Goal: Information Seeking & Learning: Check status

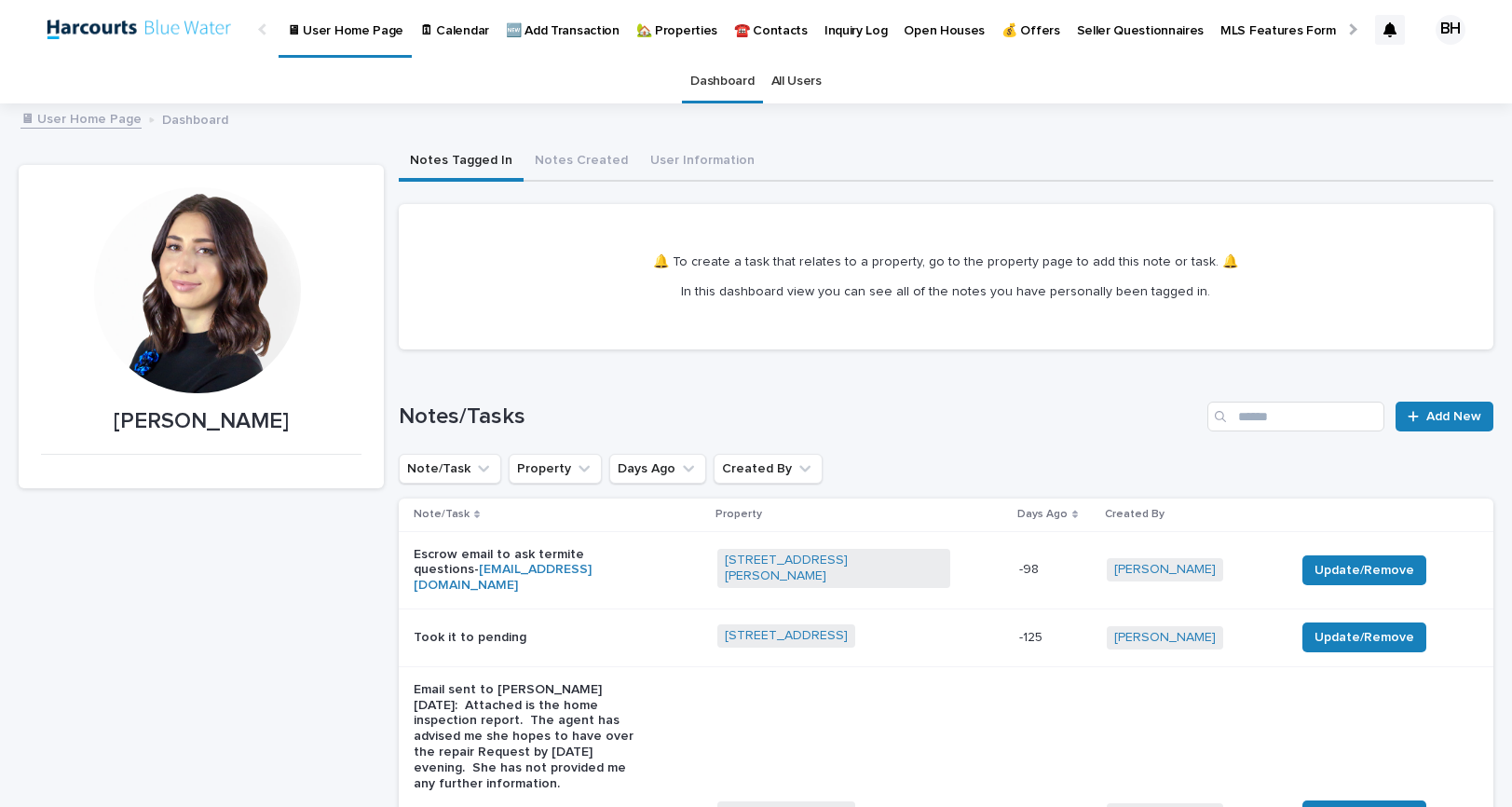
click at [651, 21] on p "🏡 Properties" at bounding box center [677, 19] width 81 height 39
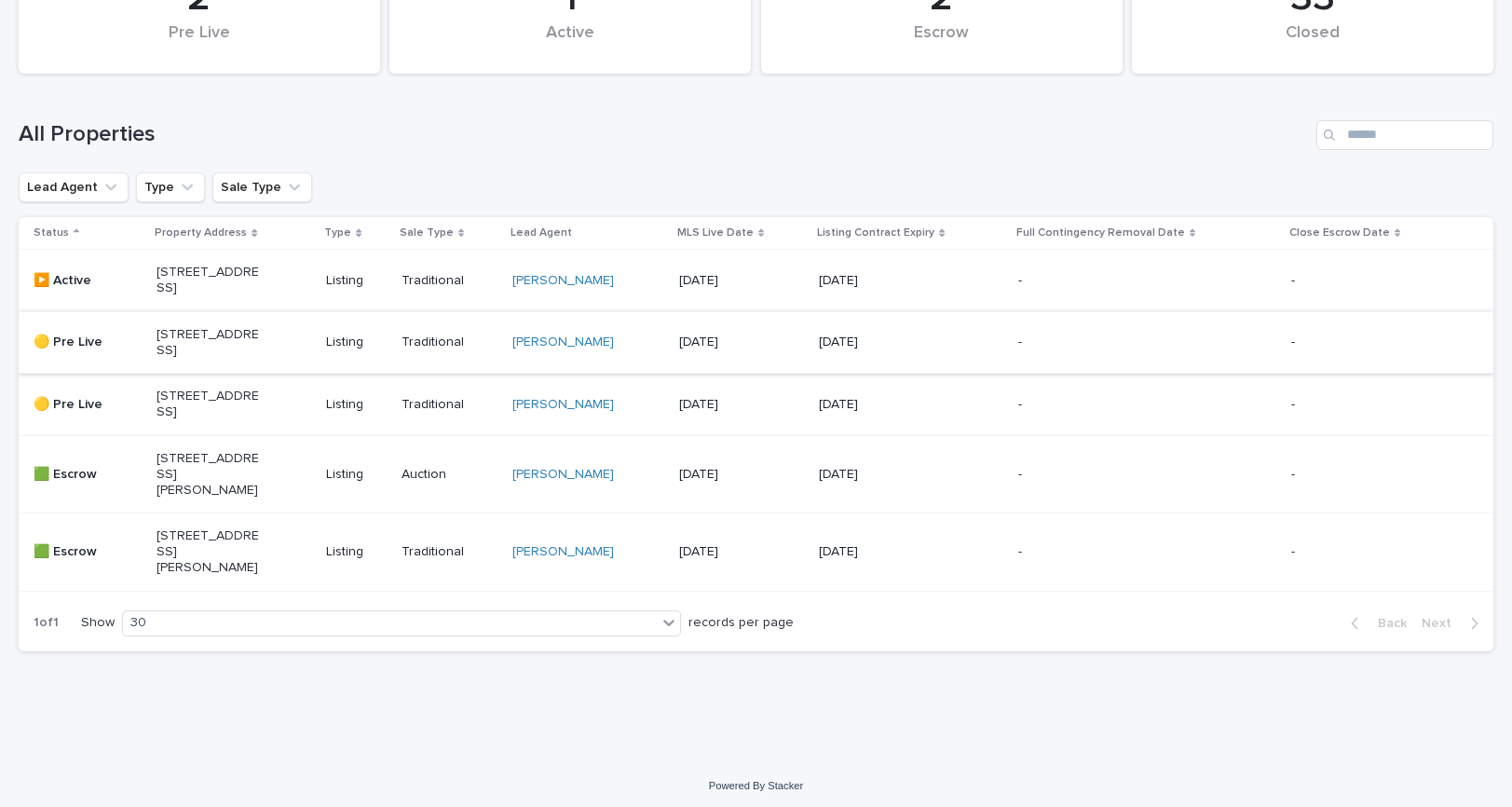
scroll to position [182, 0]
click at [191, 294] on p "[STREET_ADDRESS]" at bounding box center [209, 278] width 104 height 32
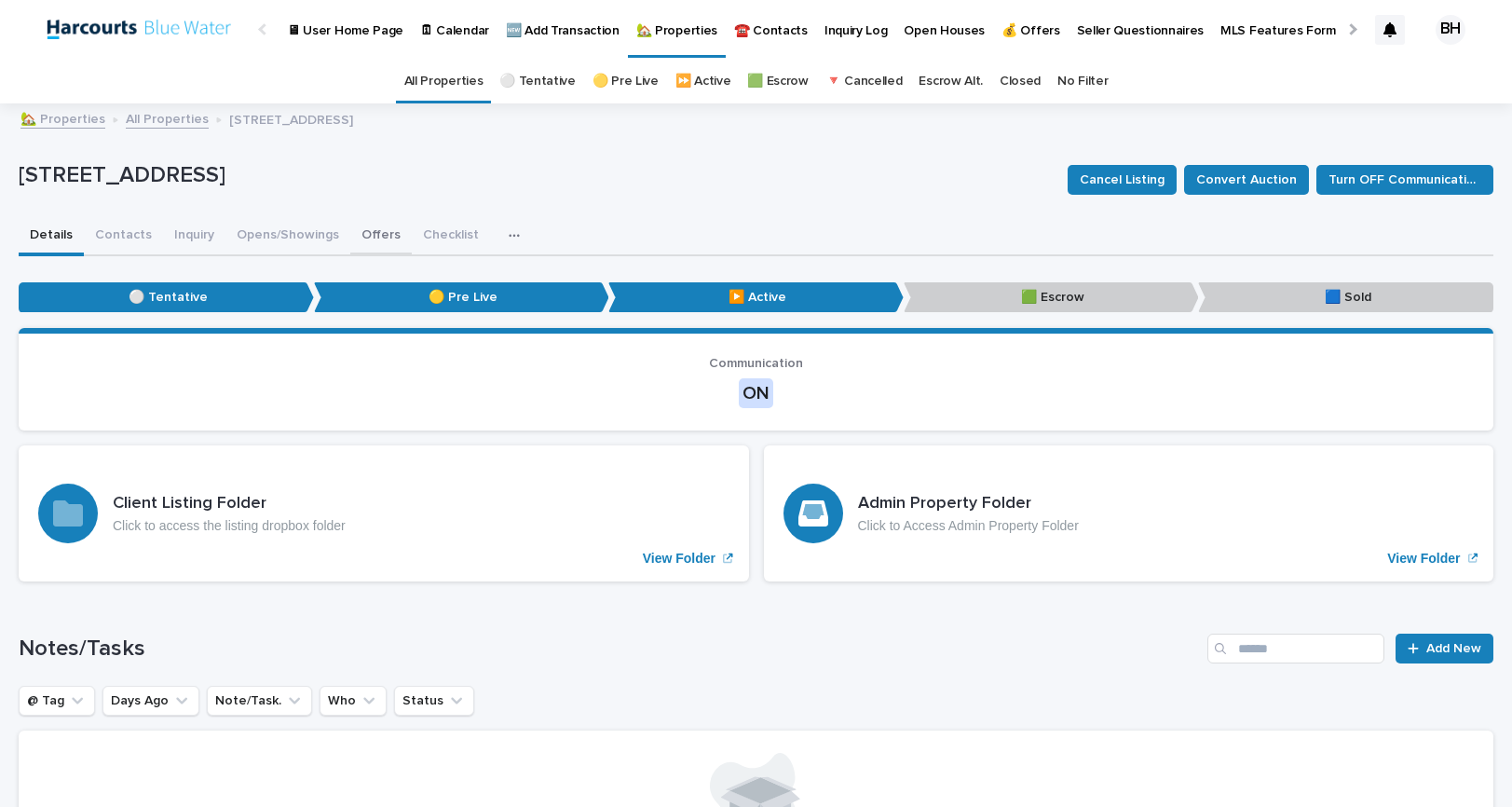
click at [377, 253] on button "Offers" at bounding box center [380, 236] width 61 height 39
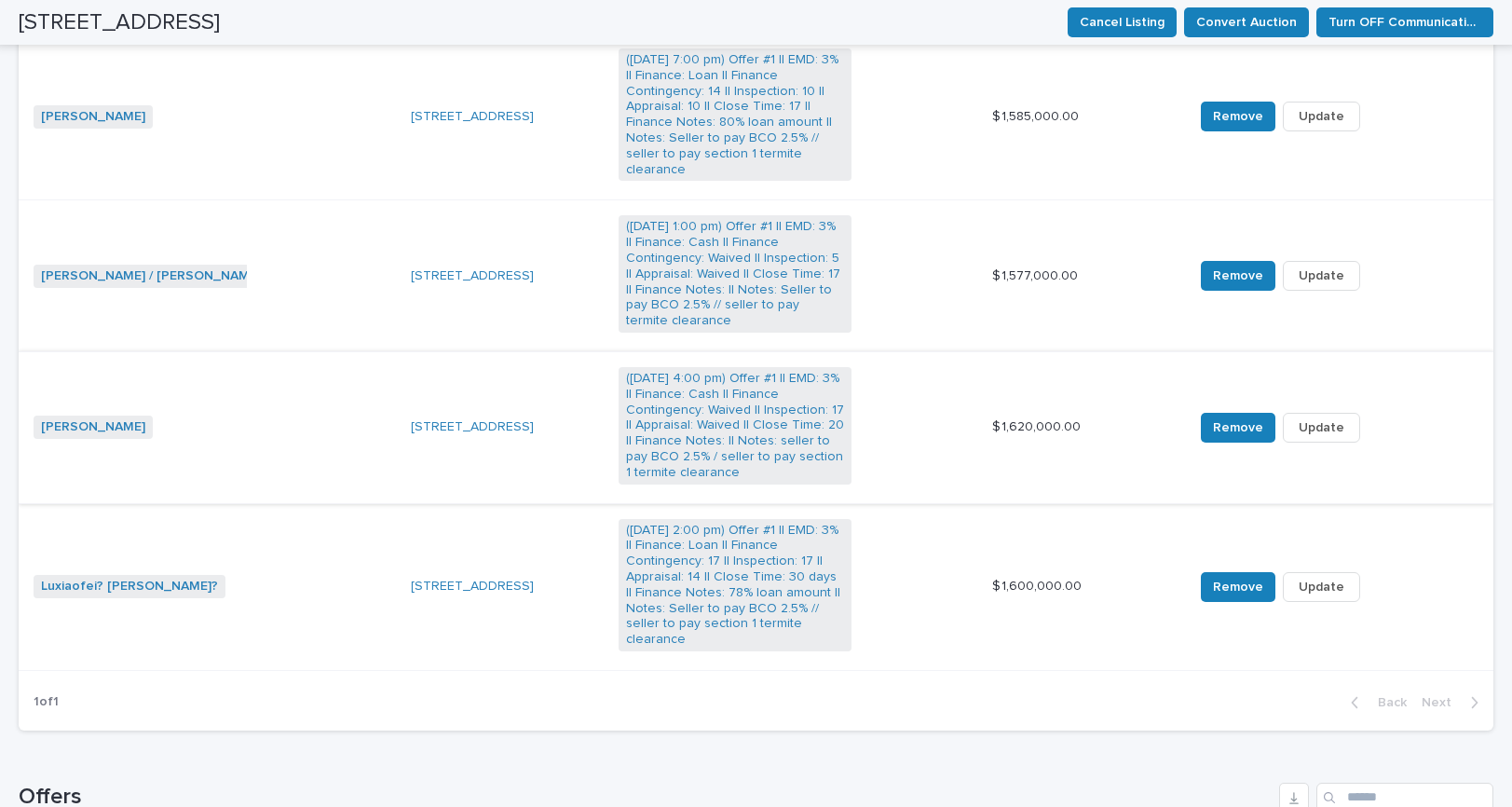
scroll to position [630, 0]
click at [70, 437] on div "[PERSON_NAME] + 0" at bounding box center [215, 425] width 362 height 38
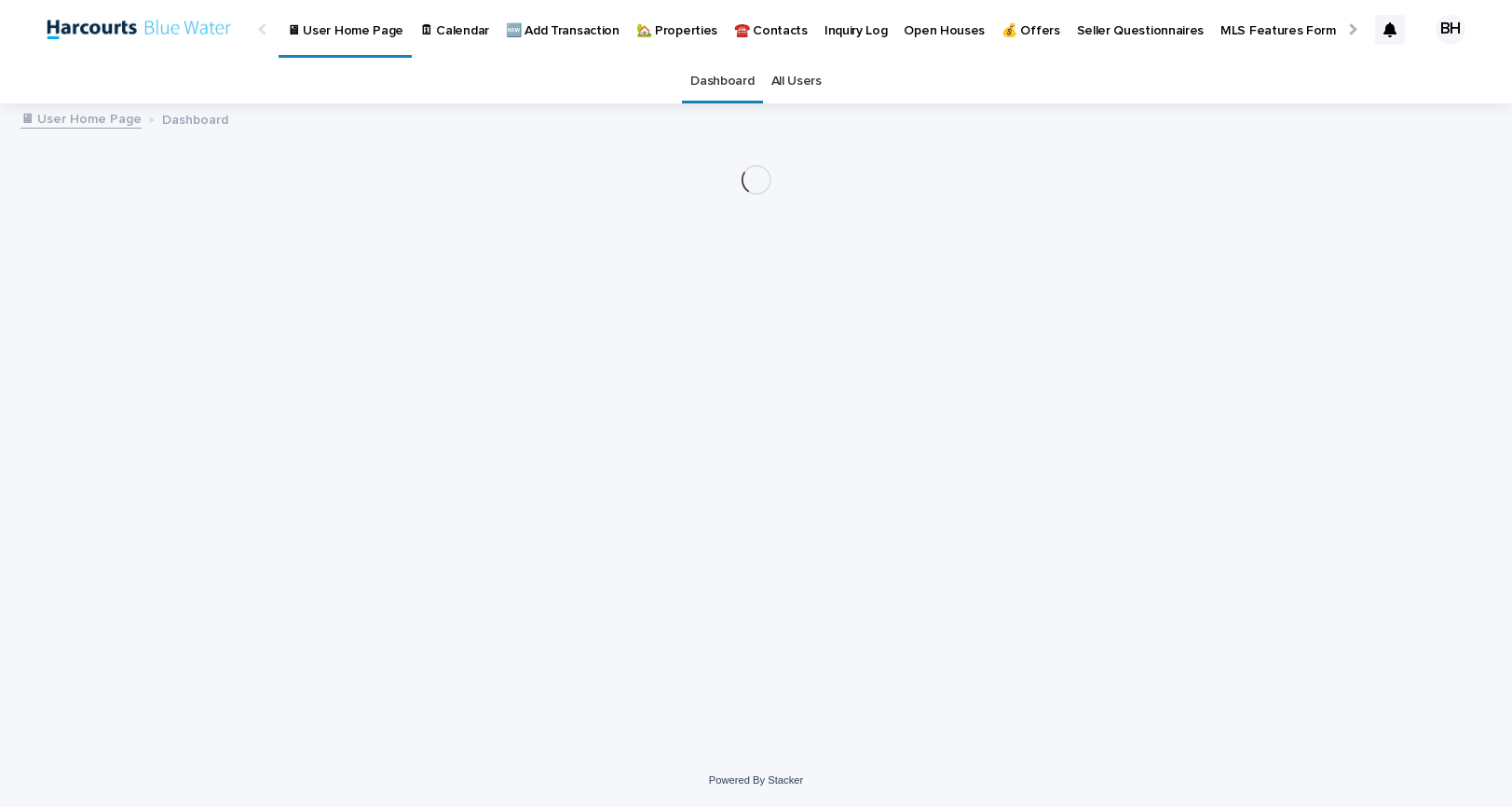
click at [648, 33] on p "🏡 Properties" at bounding box center [677, 19] width 81 height 39
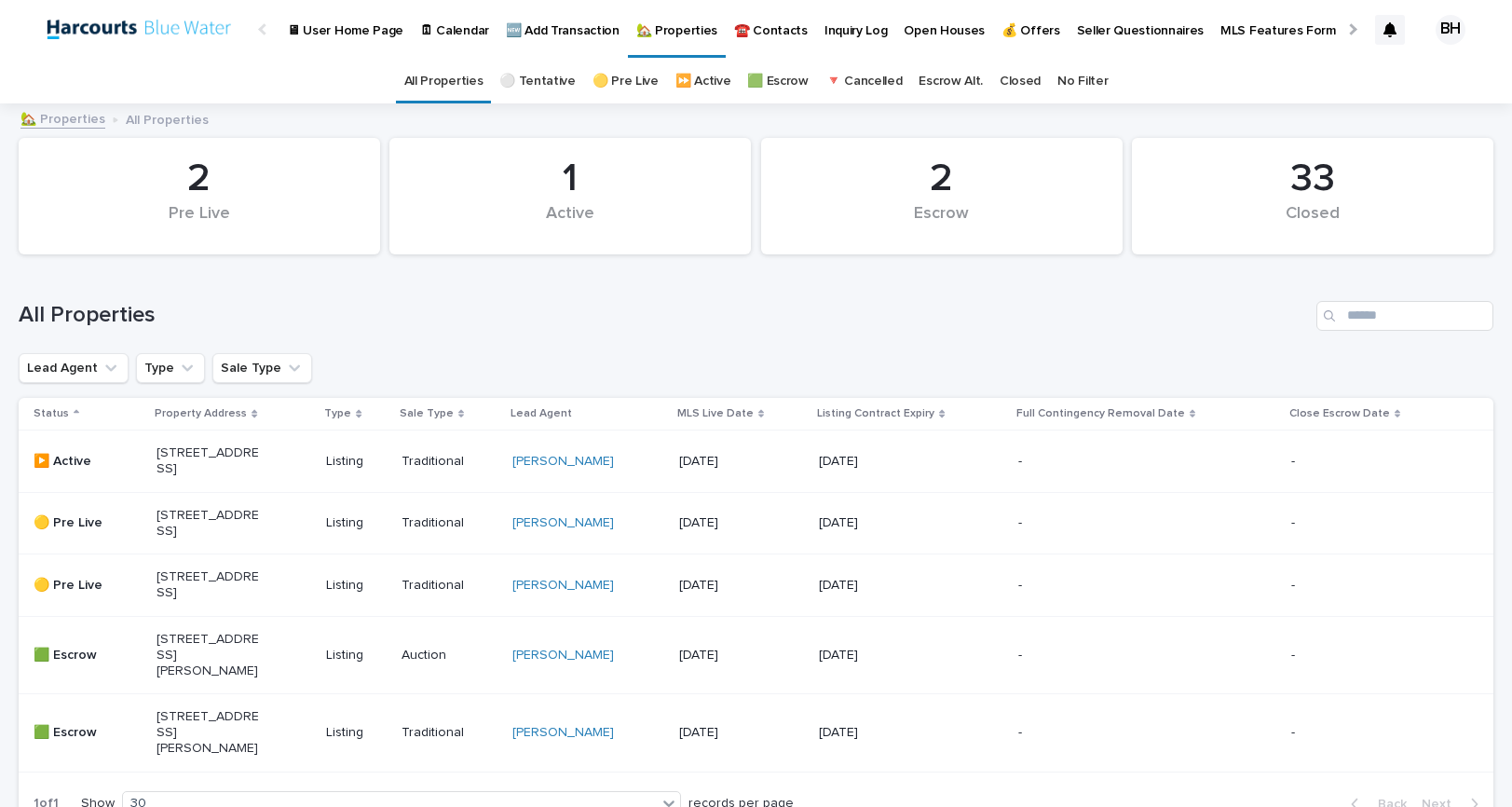
click at [242, 473] on p "[STREET_ADDRESS]" at bounding box center [209, 462] width 104 height 32
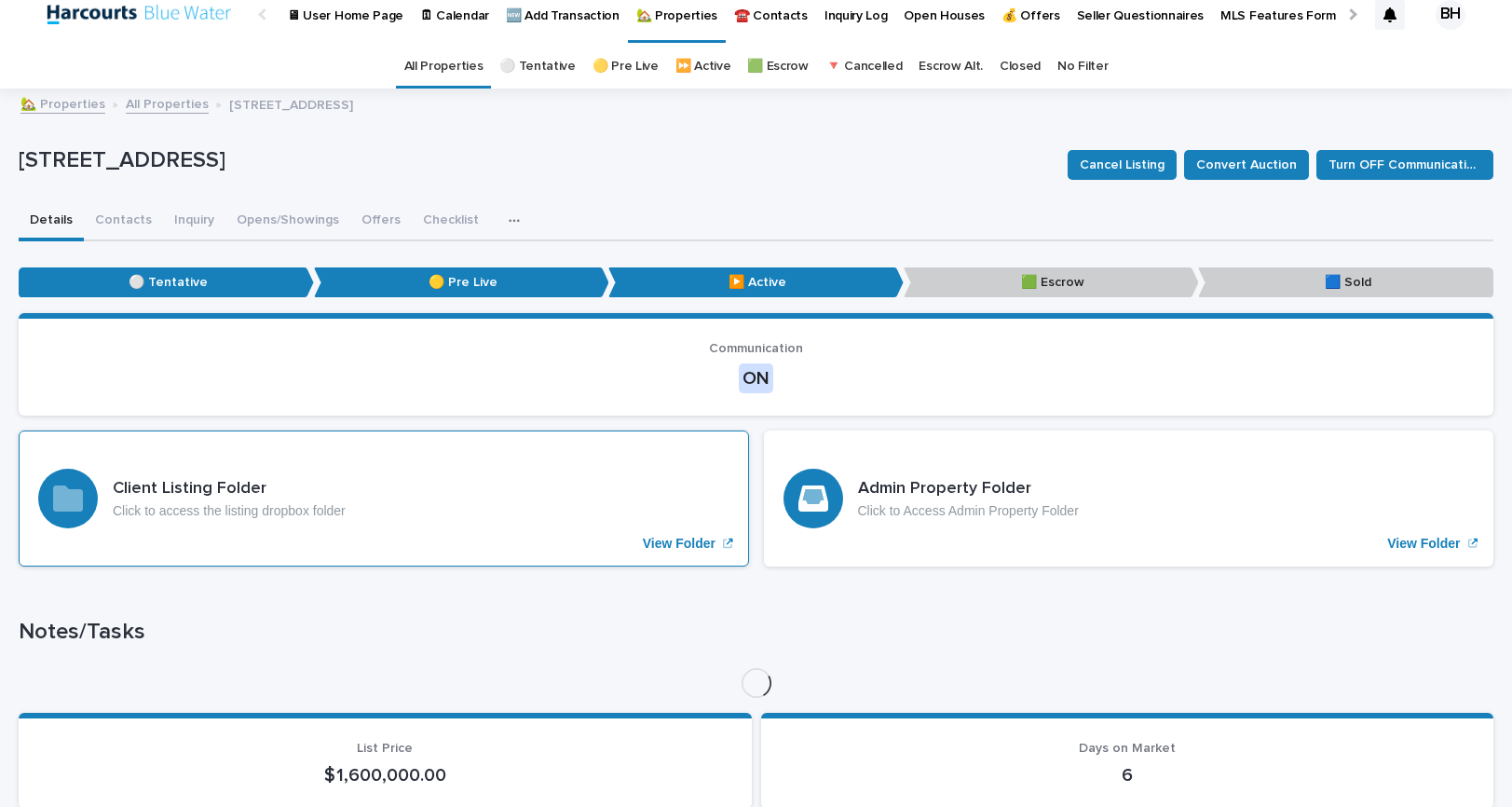
scroll to position [17, 0]
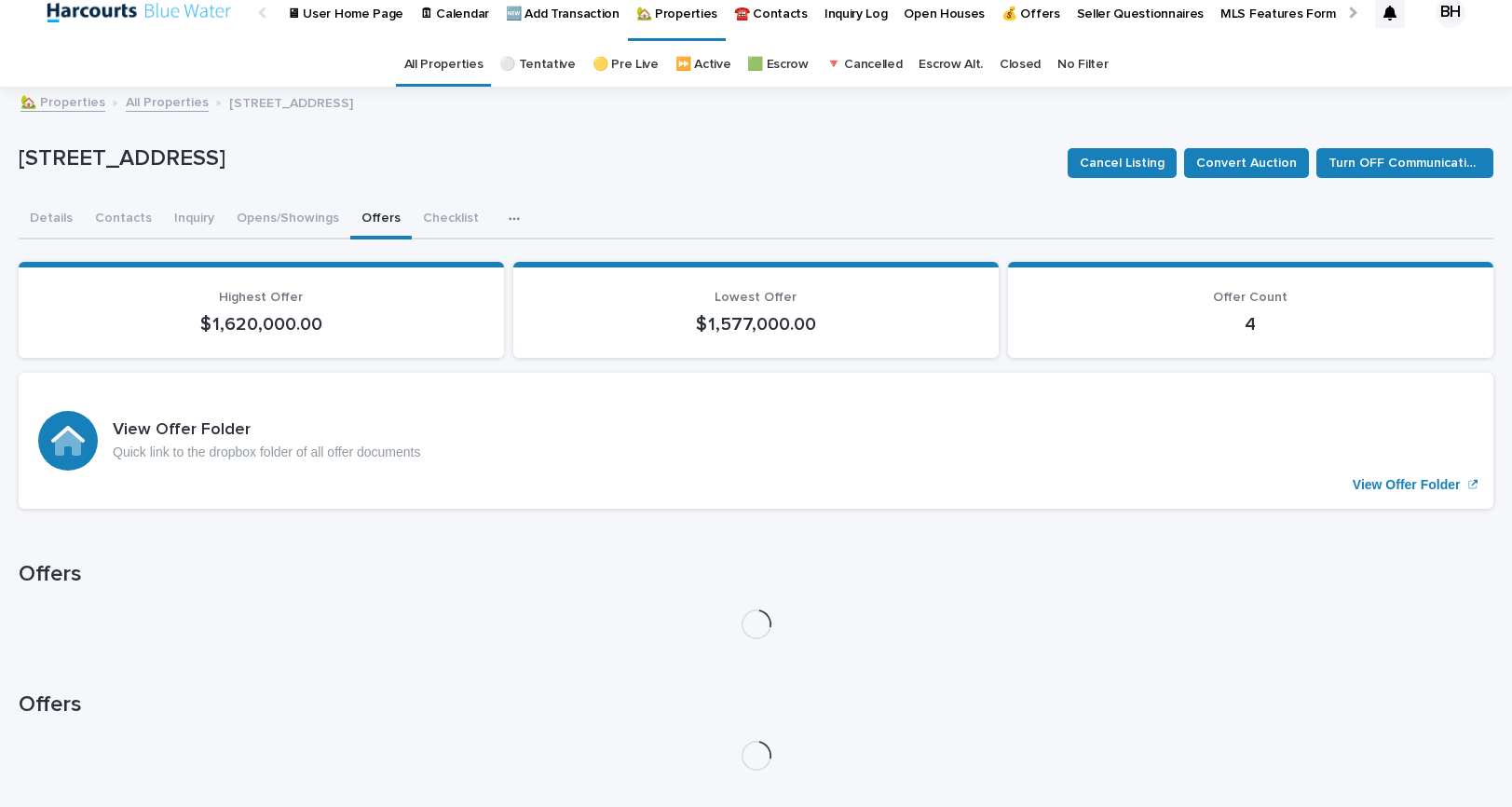
click at [364, 222] on button "Offers" at bounding box center [380, 219] width 61 height 39
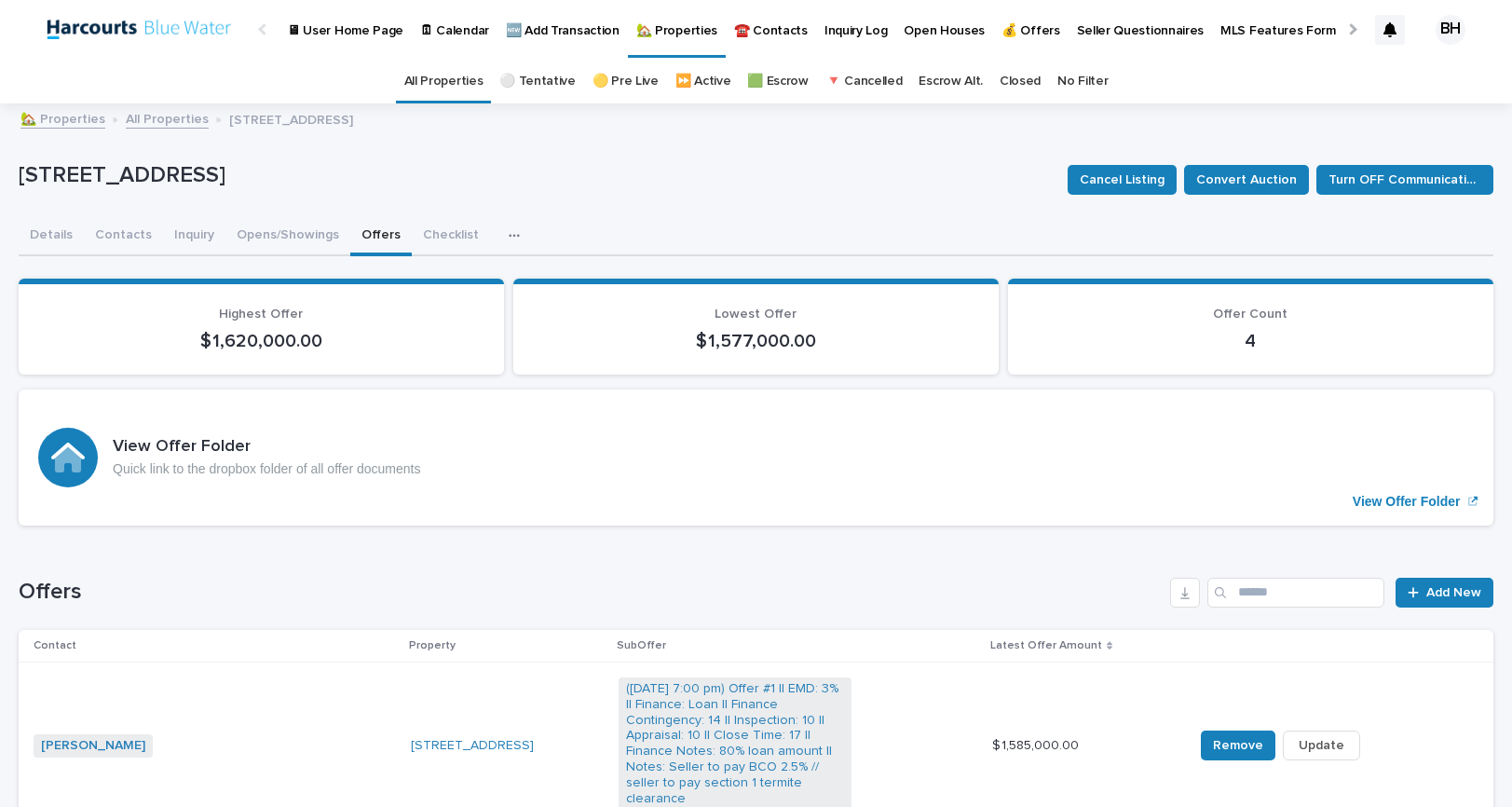
click at [752, 167] on p "[STREET_ADDRESS]" at bounding box center [536, 176] width 1034 height 27
